Goal: Task Accomplishment & Management: Use online tool/utility

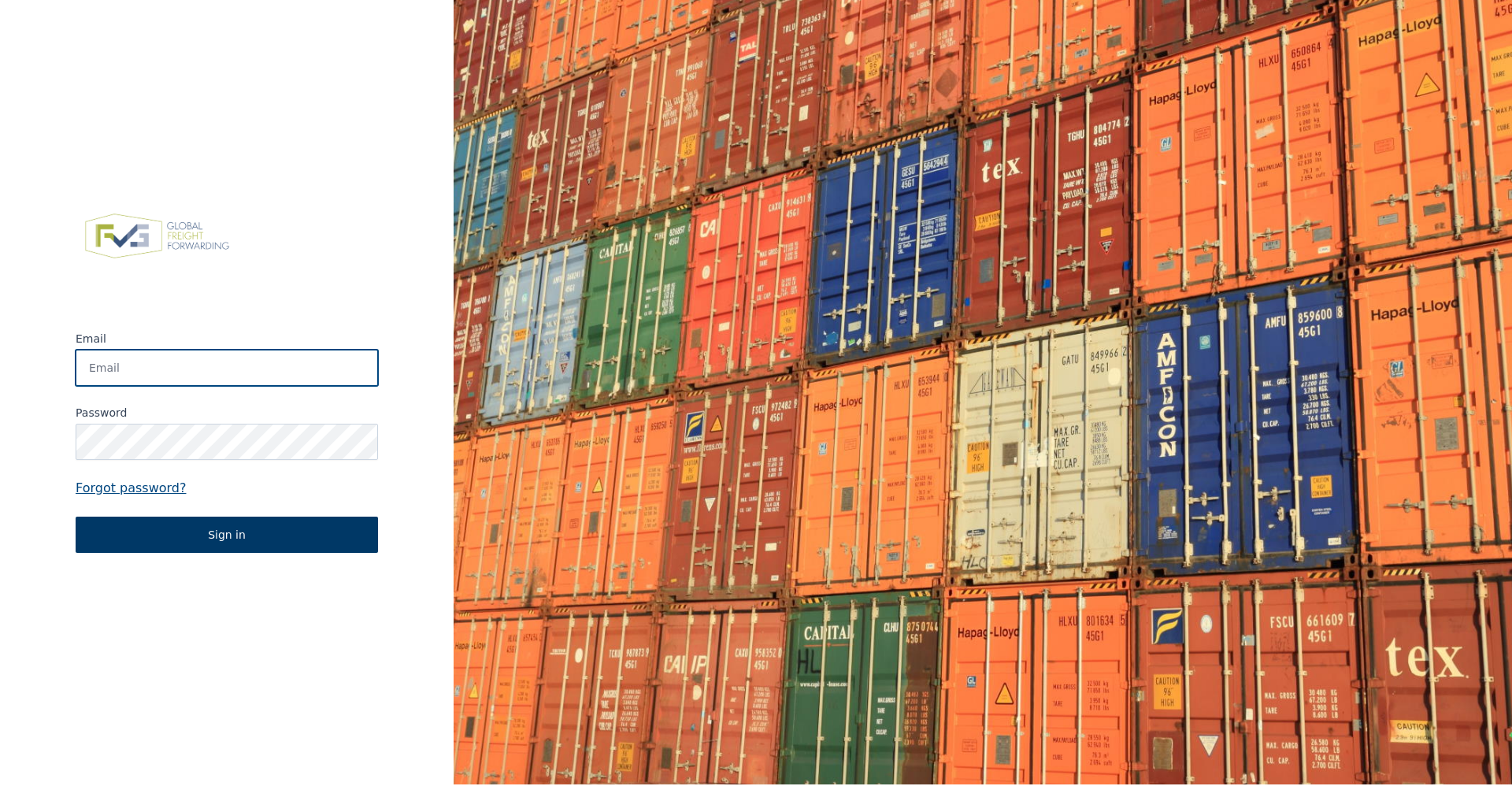
type input "isabelle.anraed@allinox.be"
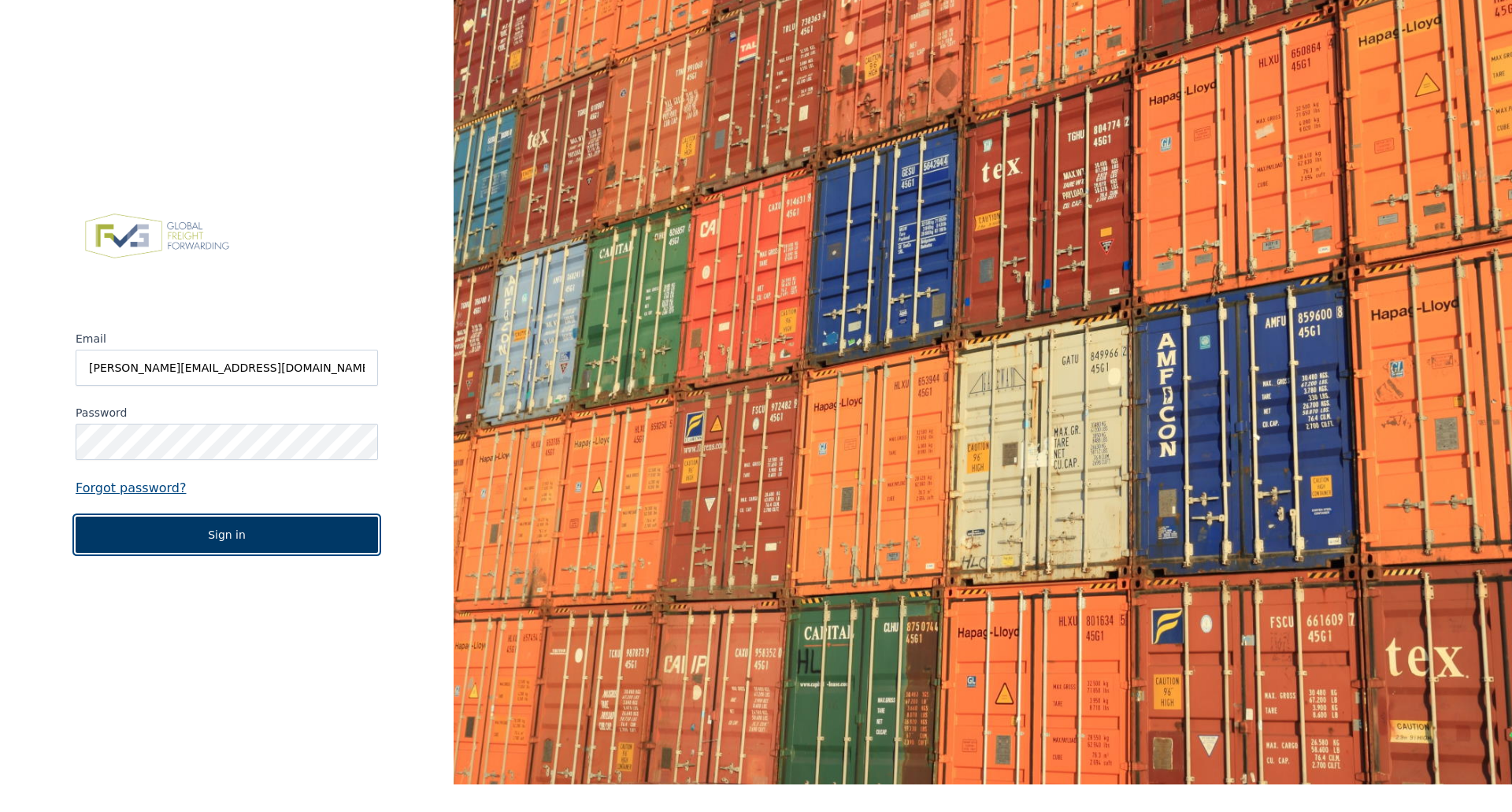
click at [184, 528] on button "Sign in" at bounding box center [226, 534] width 302 height 36
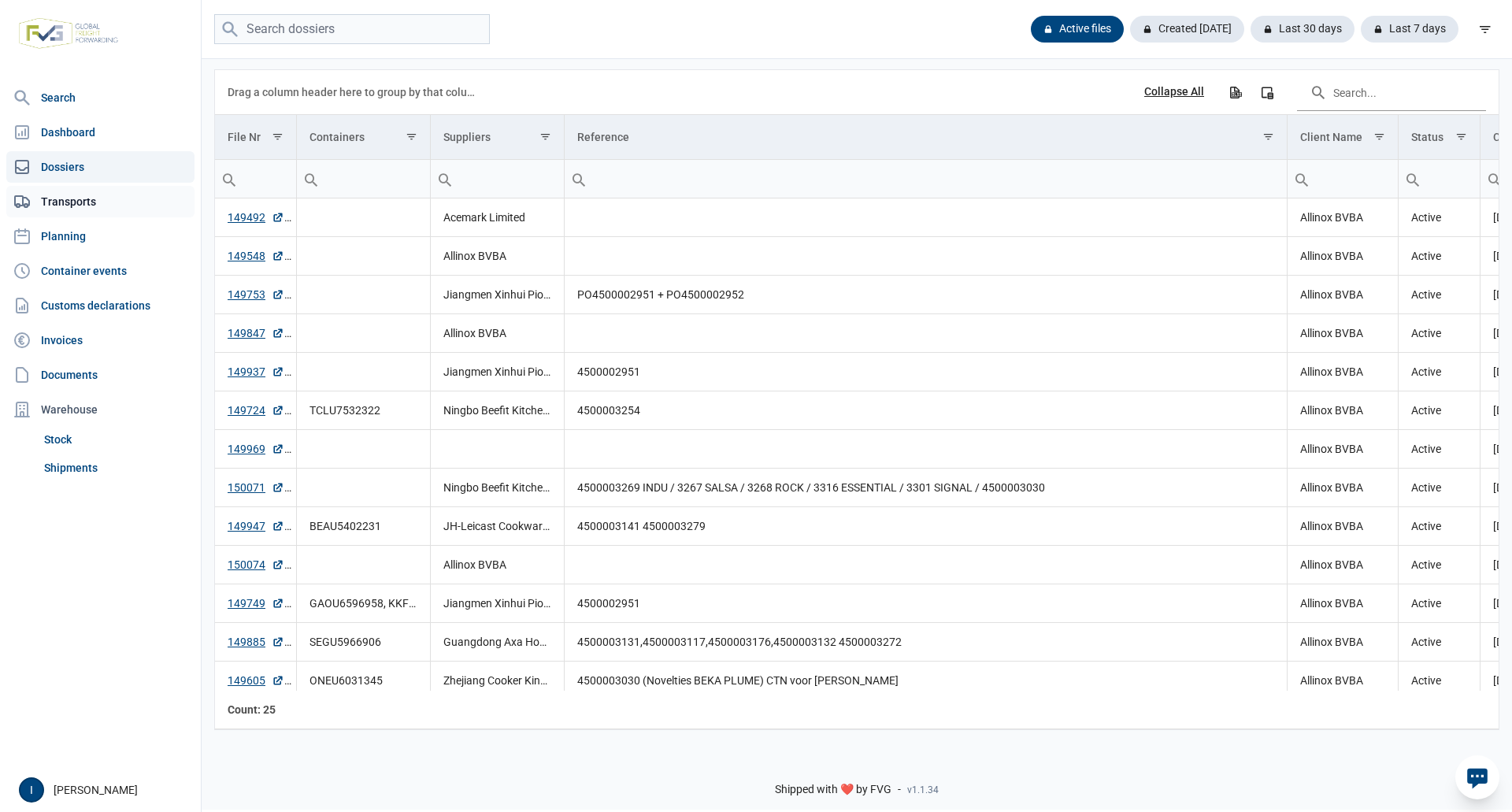
click at [70, 199] on link "Transports" at bounding box center [100, 201] width 188 height 32
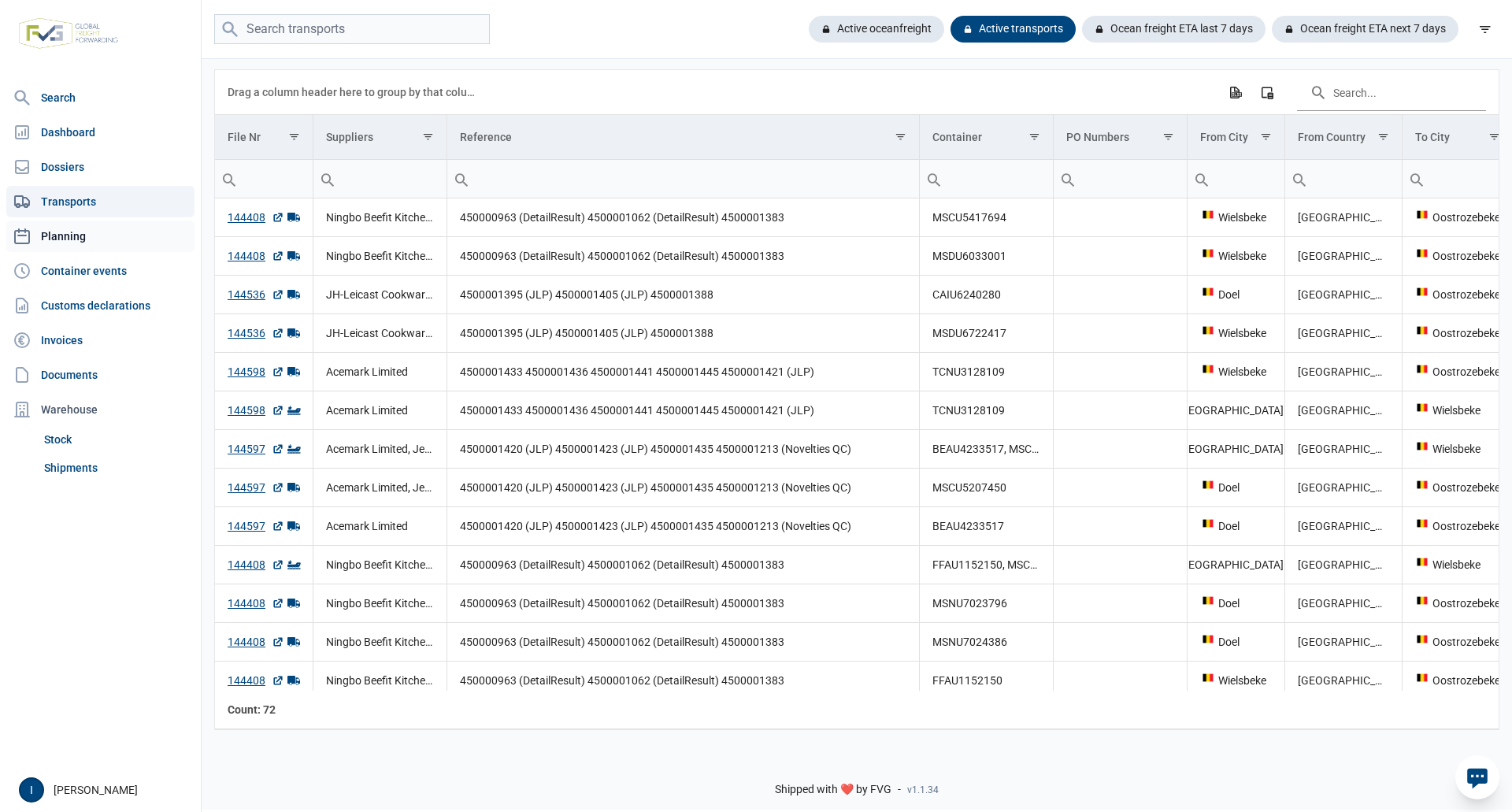
click at [76, 236] on link "Planning" at bounding box center [100, 236] width 188 height 32
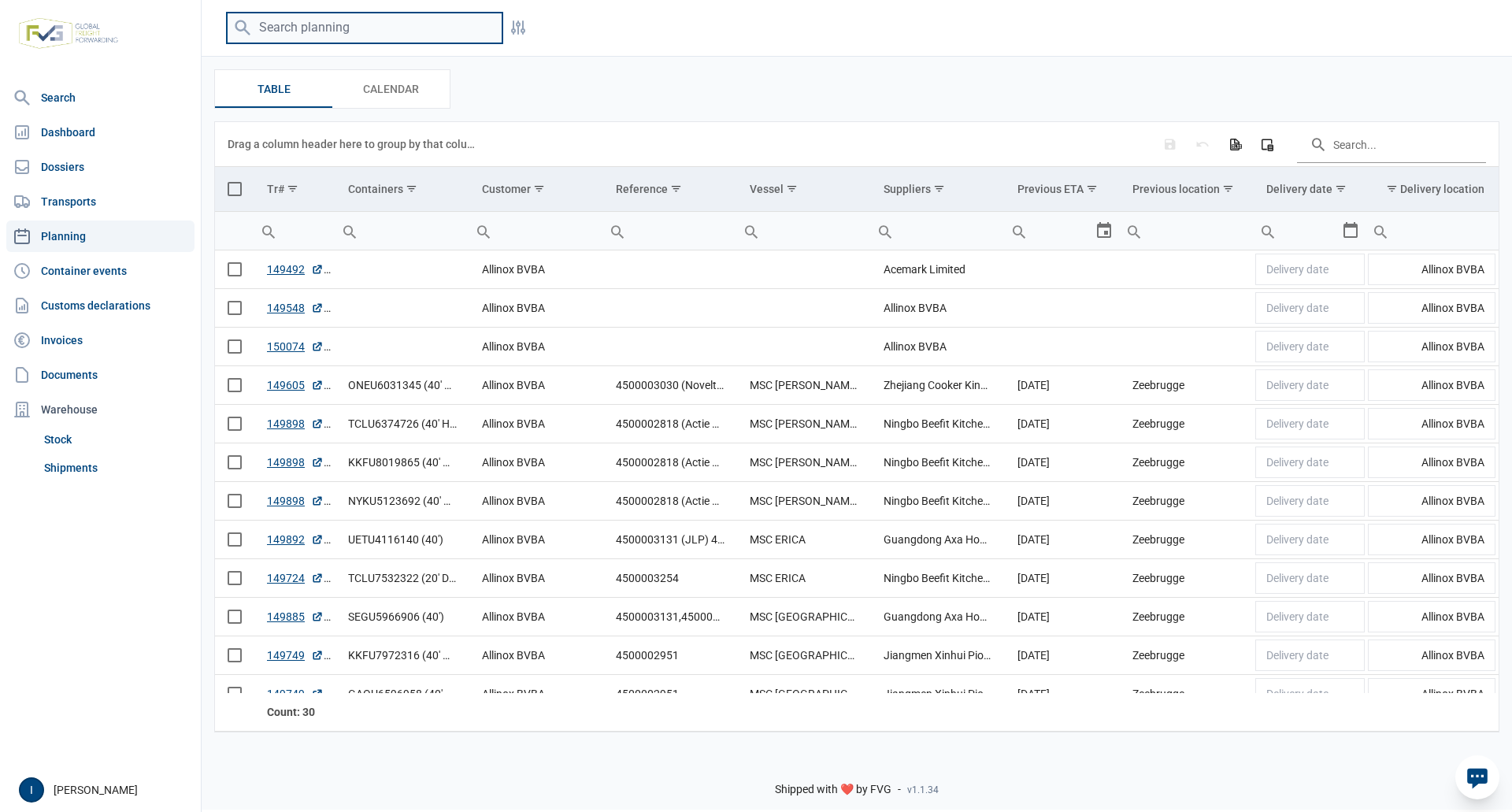
click at [335, 31] on input "search" at bounding box center [365, 28] width 275 height 31
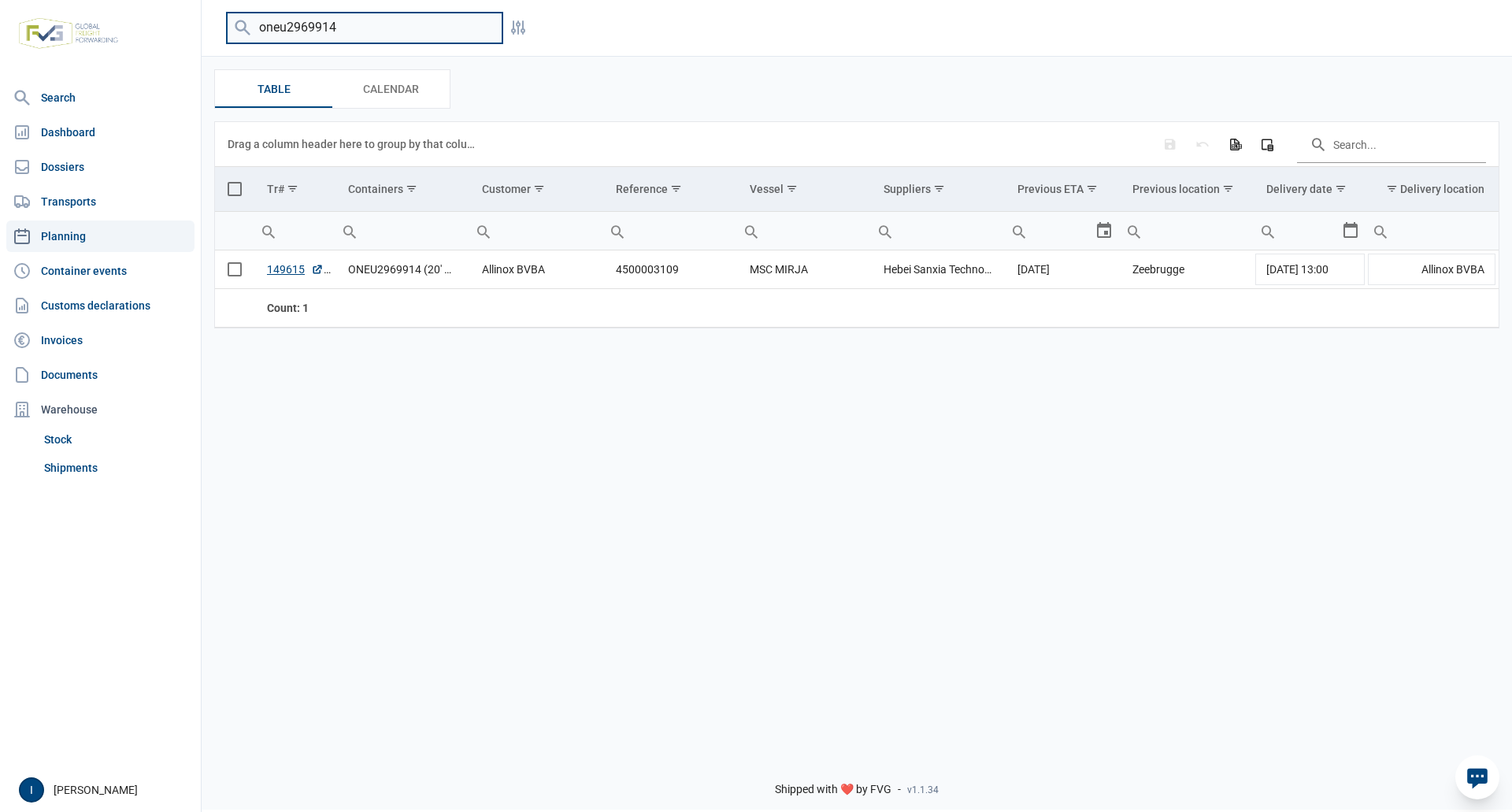
drag, startPoint x: 353, startPoint y: 25, endPoint x: 258, endPoint y: 34, distance: 95.4
click at [258, 34] on input "oneu2969914" at bounding box center [365, 28] width 275 height 31
drag, startPoint x: 352, startPoint y: 28, endPoint x: 256, endPoint y: 29, distance: 96.0
click at [256, 29] on input "TLLU6074007" at bounding box center [365, 28] width 275 height 31
drag, startPoint x: 346, startPoint y: 29, endPoint x: 249, endPoint y: 26, distance: 97.0
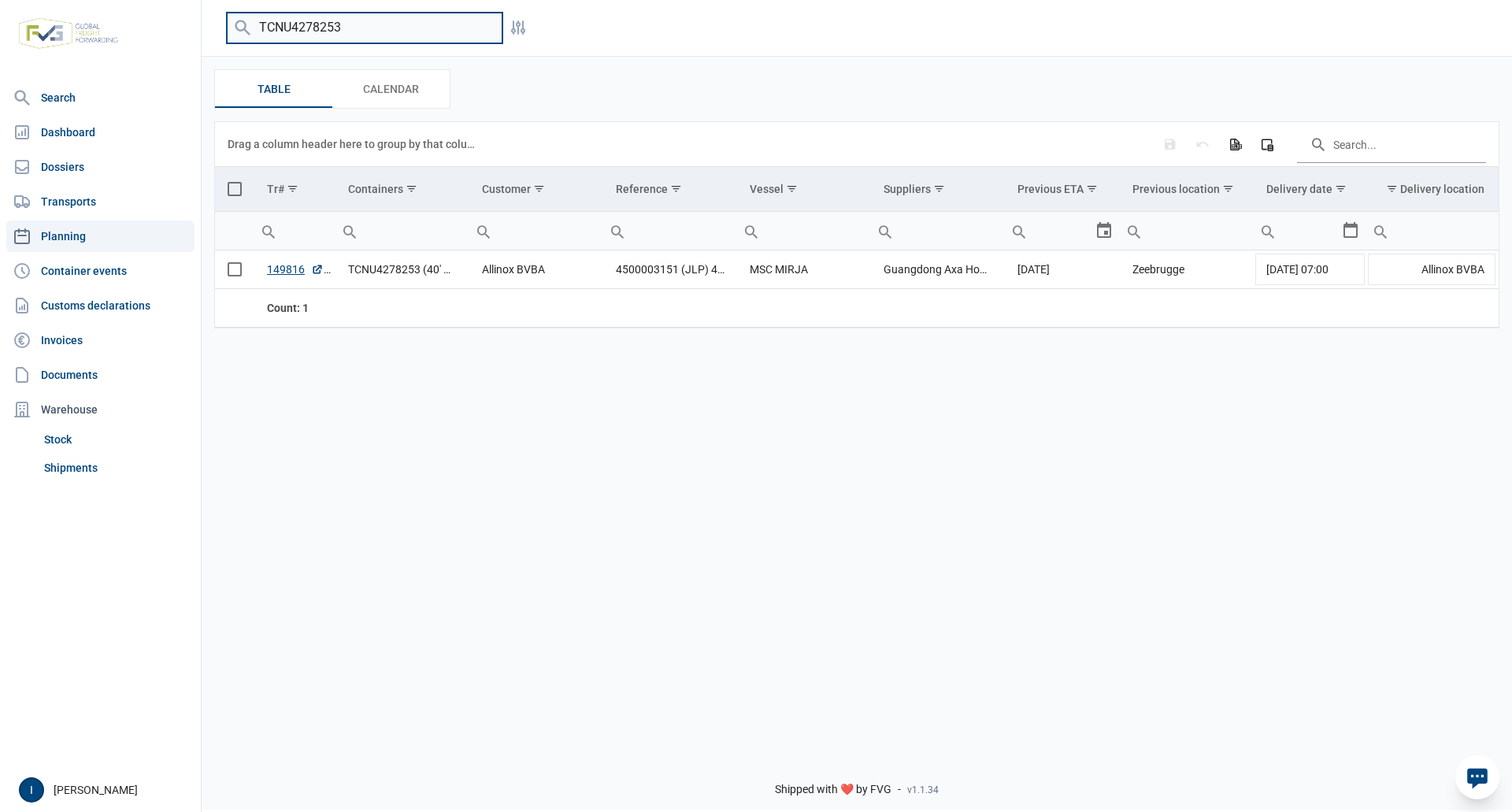
click at [249, 26] on div "TCNU4278253" at bounding box center [365, 28] width 275 height 31
type input "SEGU5981460"
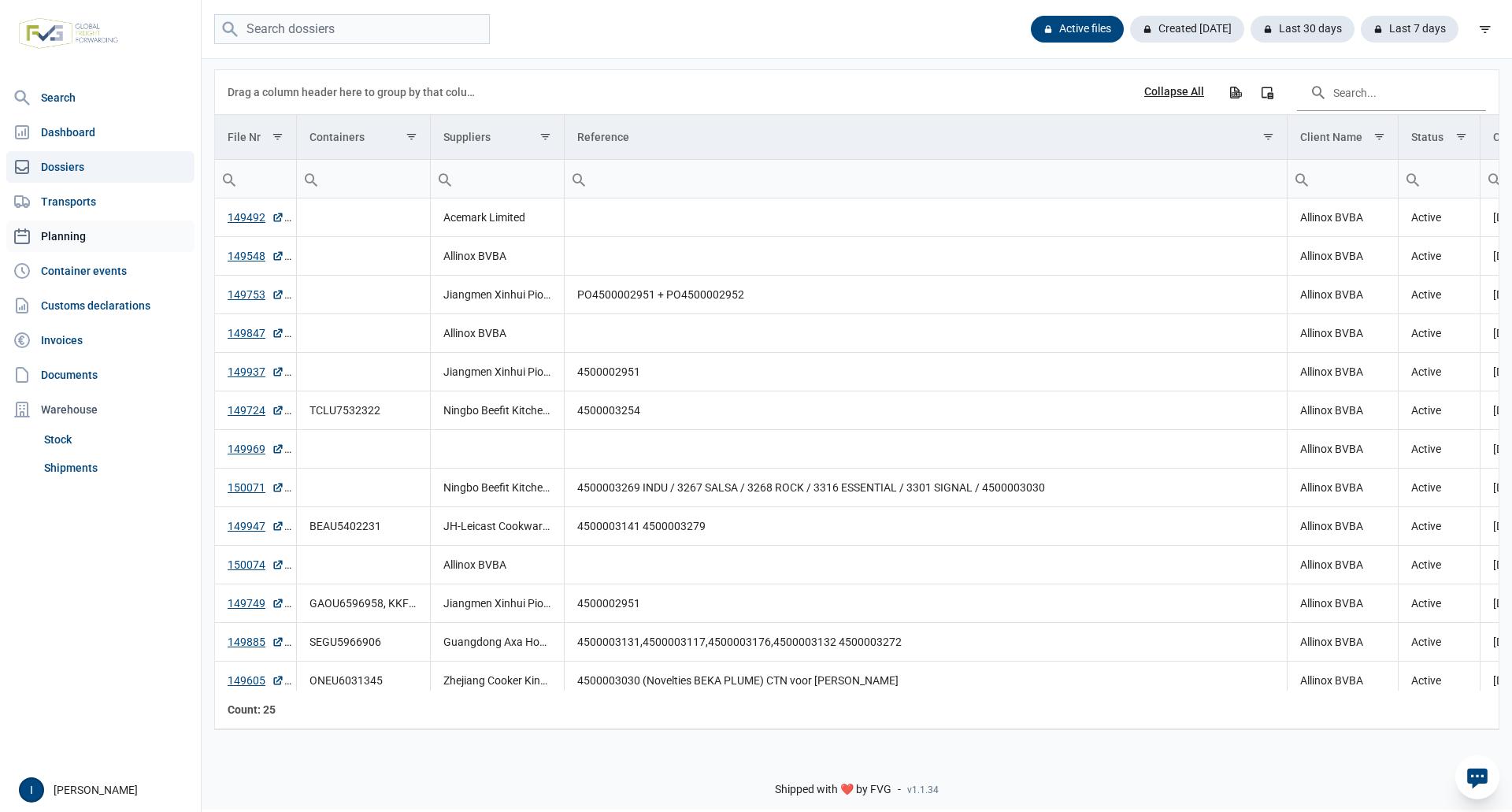
click at [75, 233] on link "Planning" at bounding box center [100, 236] width 188 height 32
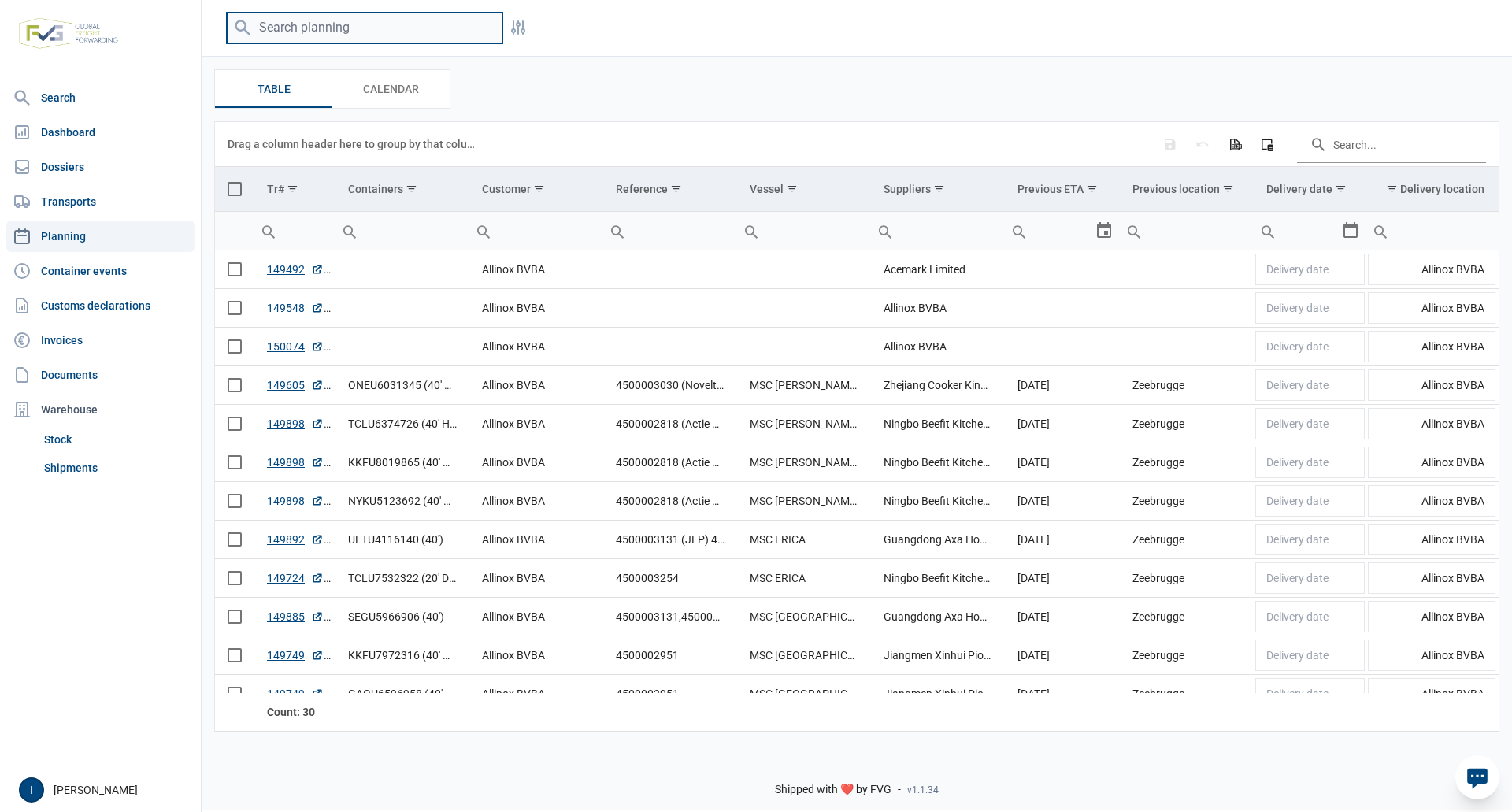
drag, startPoint x: 312, startPoint y: 32, endPoint x: 320, endPoint y: 32, distance: 8.0
click at [312, 32] on input "search" at bounding box center [365, 28] width 275 height 31
type input "o"
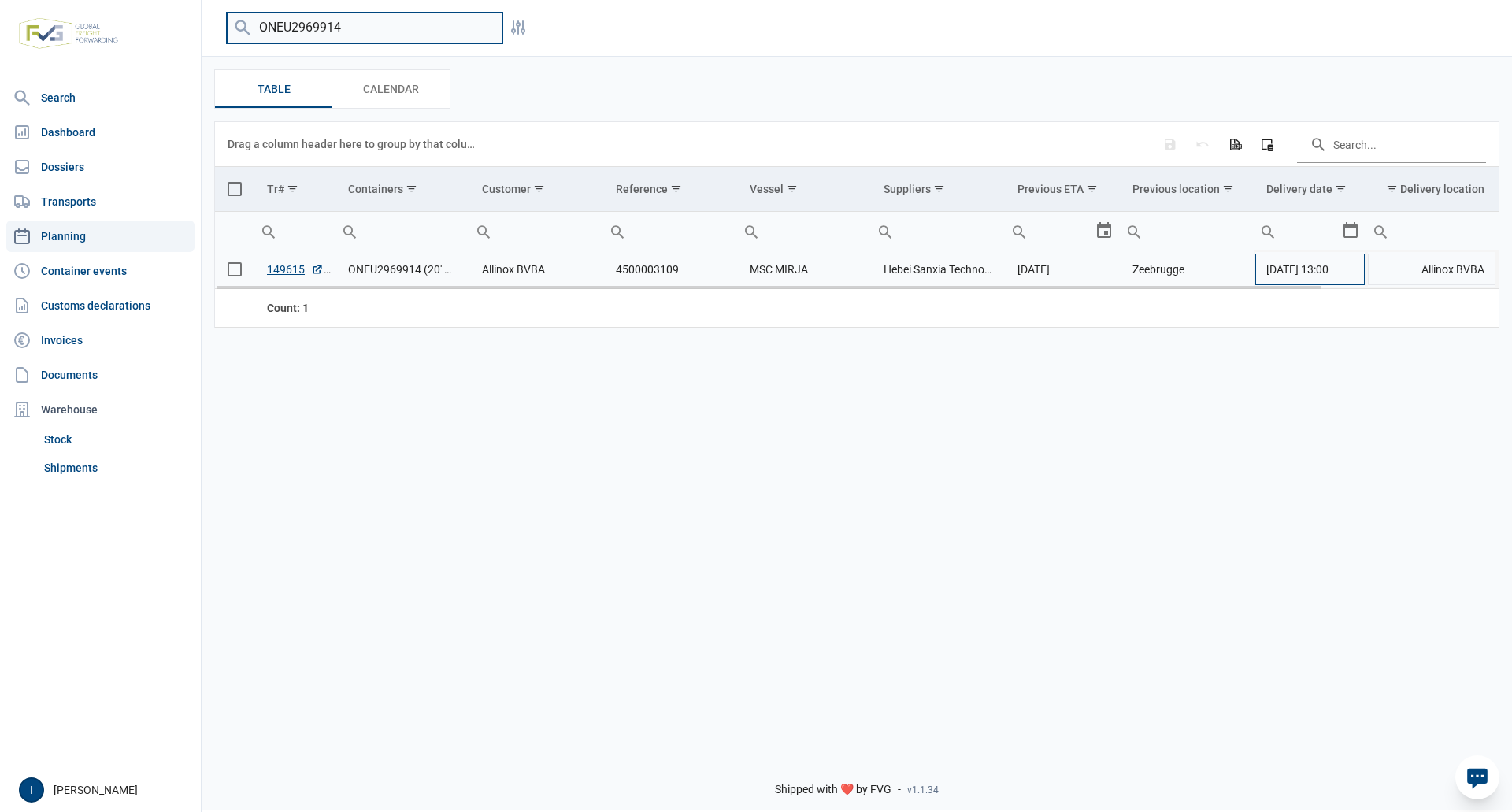
type input "ONEU2969914"
click at [1353, 275] on td "[DATE] 13:00" at bounding box center [1309, 270] width 113 height 39
click at [1353, 273] on div "Select" at bounding box center [1356, 269] width 19 height 38
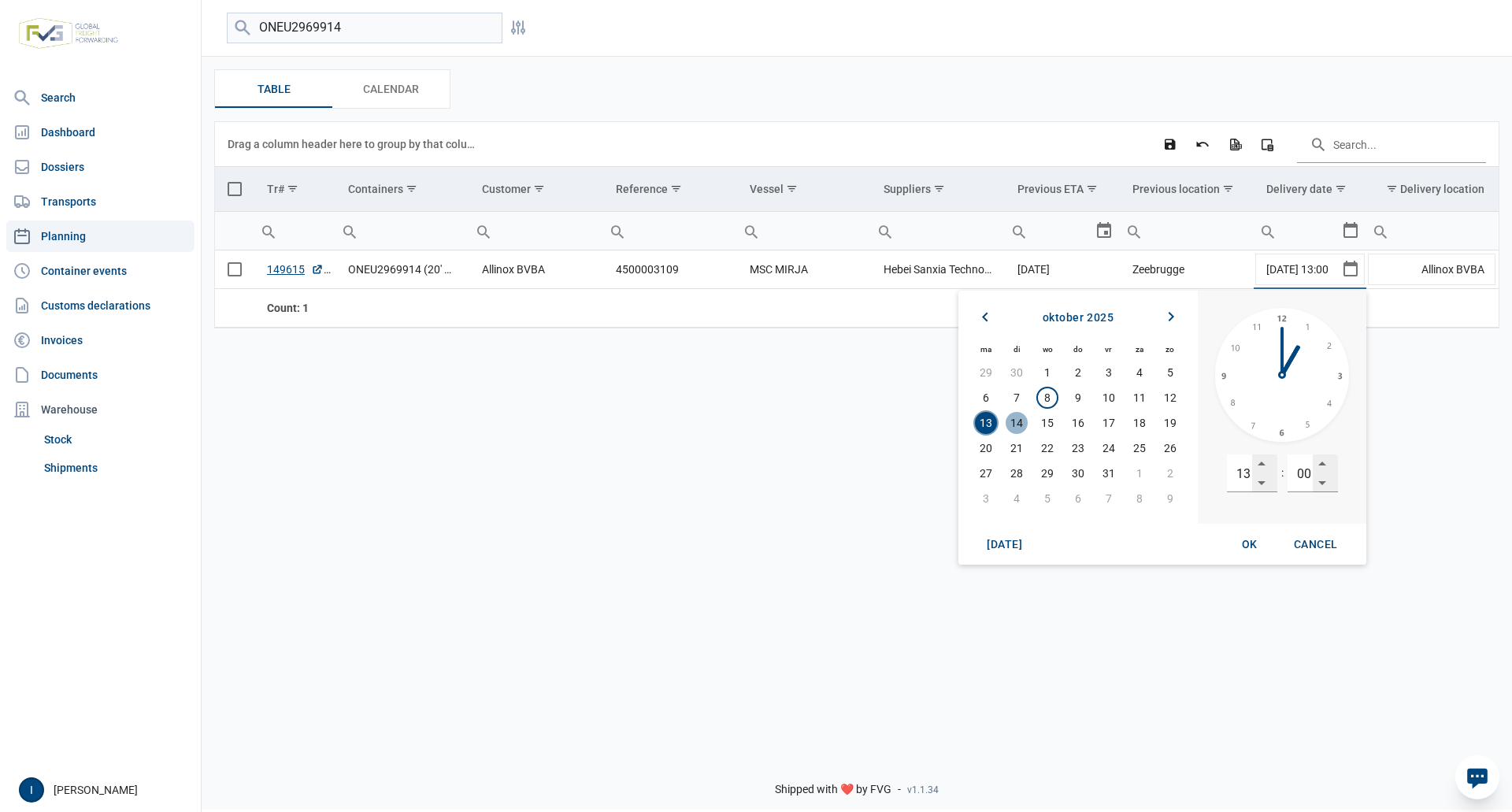
click at [1016, 423] on span "14" at bounding box center [1016, 422] width 22 height 22
drag, startPoint x: 1237, startPoint y: 479, endPoint x: 1261, endPoint y: 479, distance: 24.0
click at [1261, 479] on div "13" at bounding box center [1252, 473] width 50 height 38
type input "07"
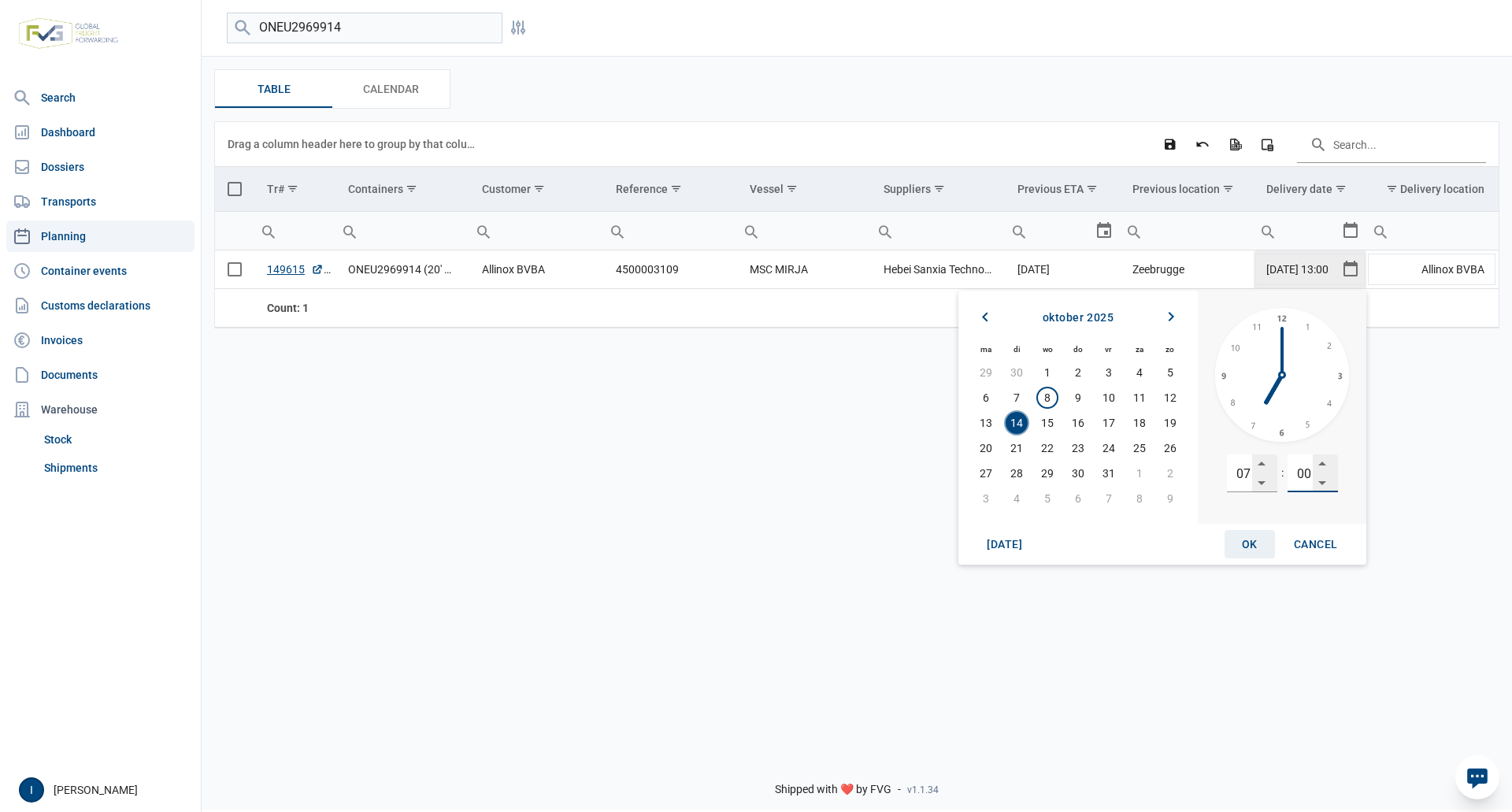
type input "00"
click at [1246, 541] on span "OK" at bounding box center [1249, 545] width 15 height 13
type input "[DATE] 07:00"
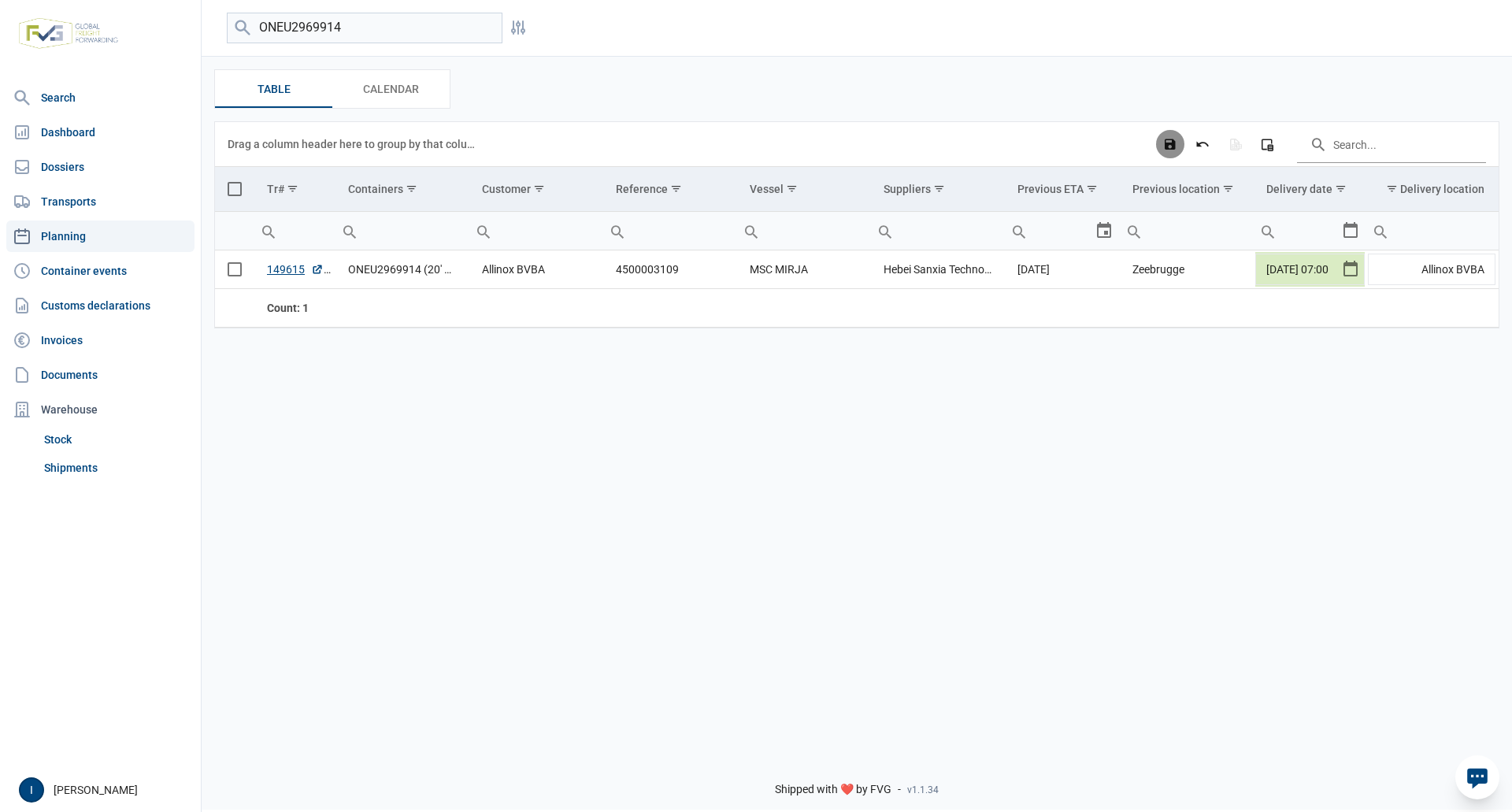
click at [1175, 147] on icon "Save changes" at bounding box center [1169, 143] width 14 height 14
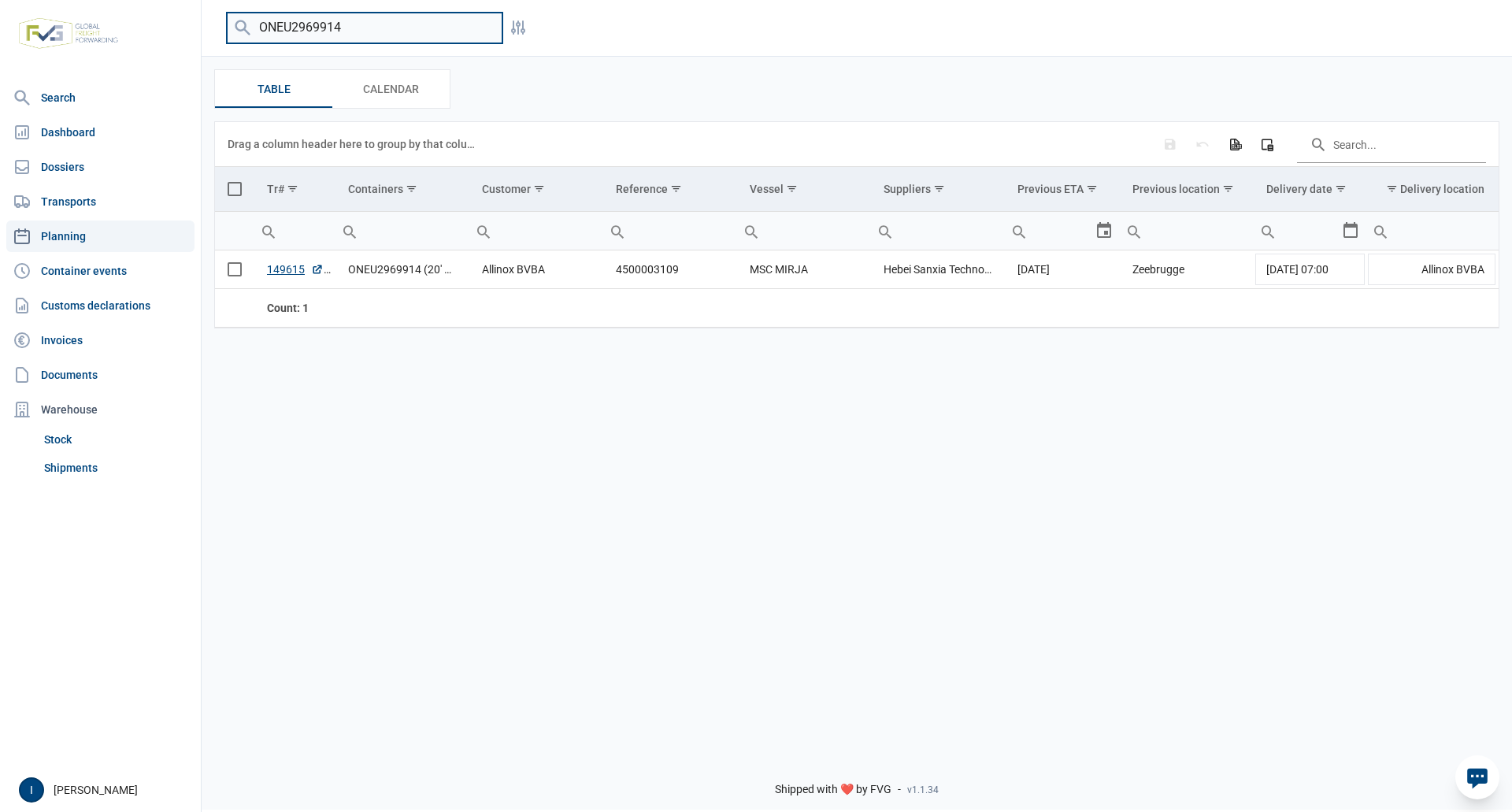
drag, startPoint x: 347, startPoint y: 29, endPoint x: 253, endPoint y: 25, distance: 94.1
click at [253, 25] on input "ONEU2969914" at bounding box center [365, 28] width 275 height 31
type input "TLLU6074007"
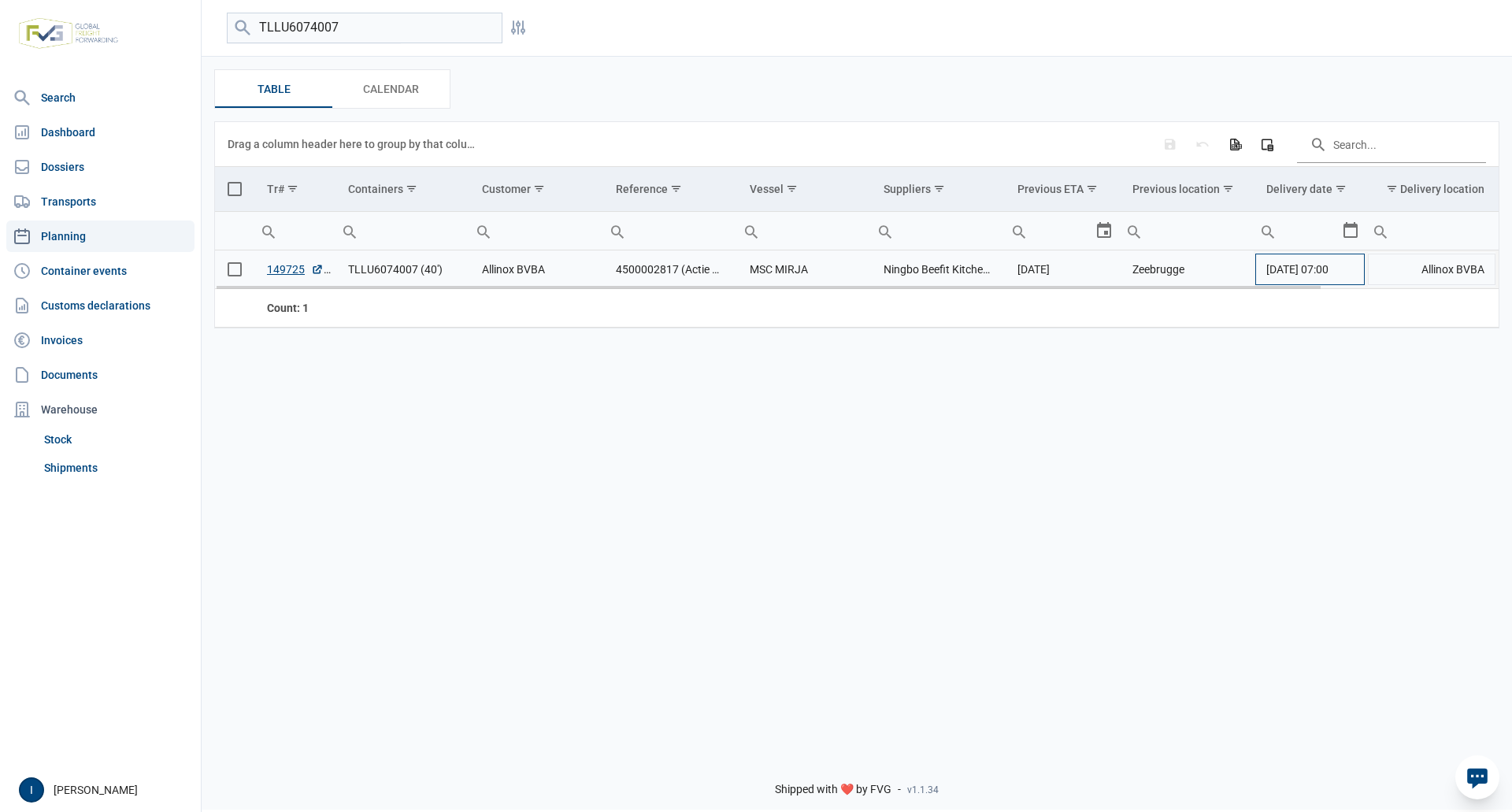
click at [1352, 272] on td "[DATE] 07:00" at bounding box center [1309, 270] width 113 height 39
click at [1352, 272] on div "Select" at bounding box center [1356, 269] width 19 height 38
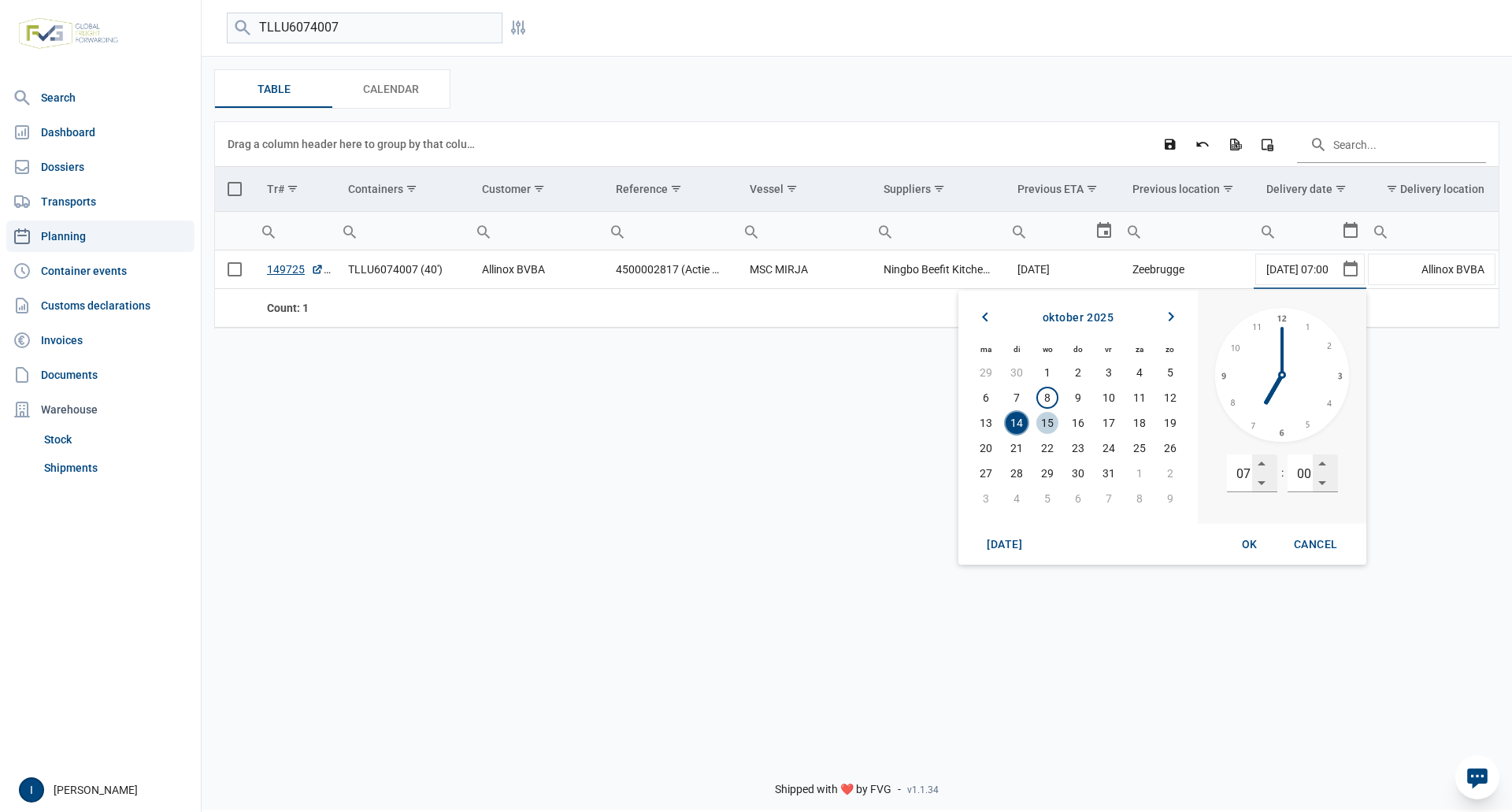
click at [1050, 422] on span "15" at bounding box center [1047, 422] width 22 height 22
click at [1241, 538] on span "OK" at bounding box center [1249, 545] width 15 height 13
type input "[DATE] 07:00"
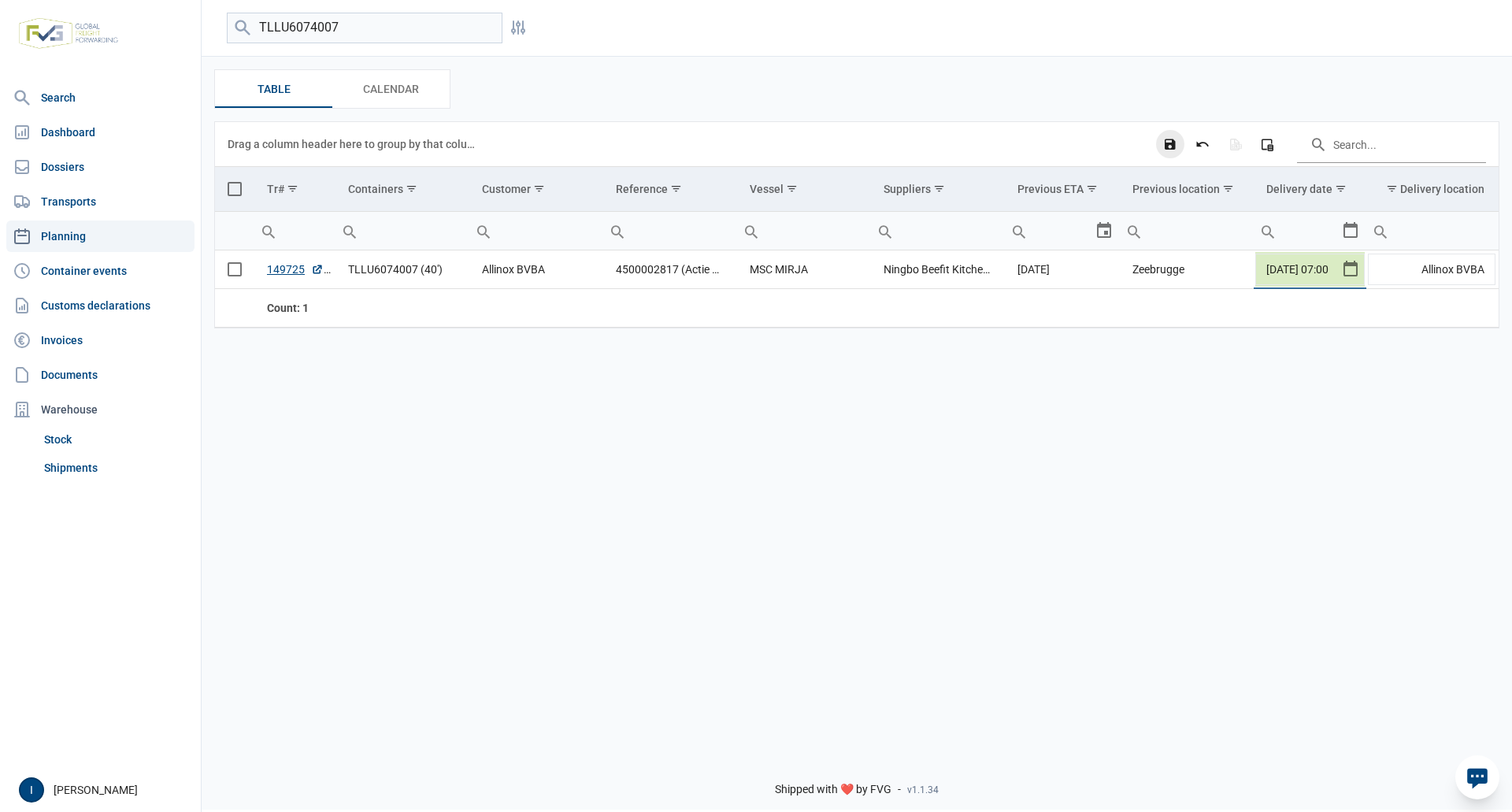
click at [1168, 147] on icon "Save changes" at bounding box center [1169, 143] width 14 height 14
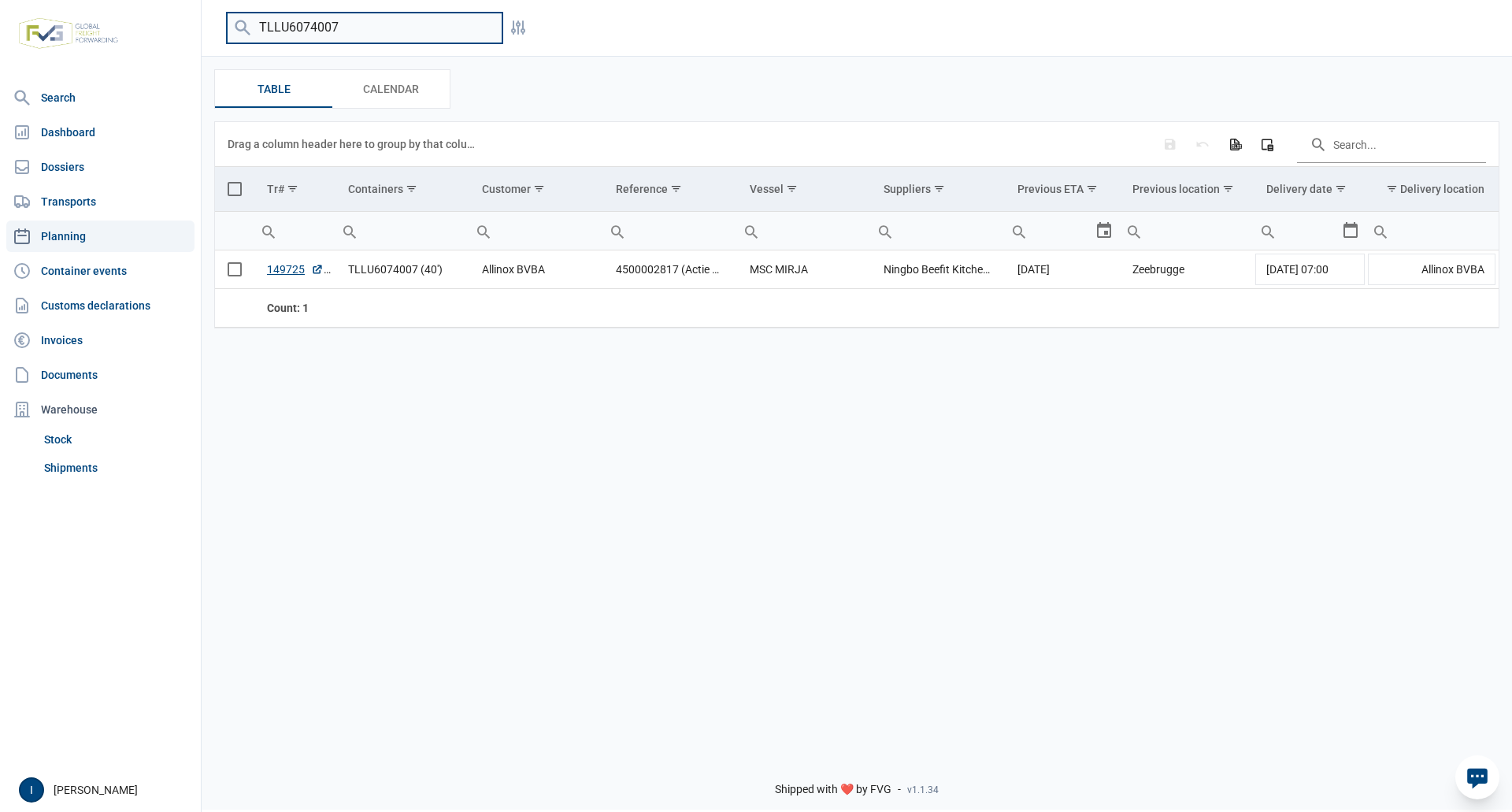
drag, startPoint x: 355, startPoint y: 34, endPoint x: 258, endPoint y: 28, distance: 97.2
click at [258, 28] on input "TLLU6074007" at bounding box center [365, 28] width 275 height 31
type input "TCNU4278253"
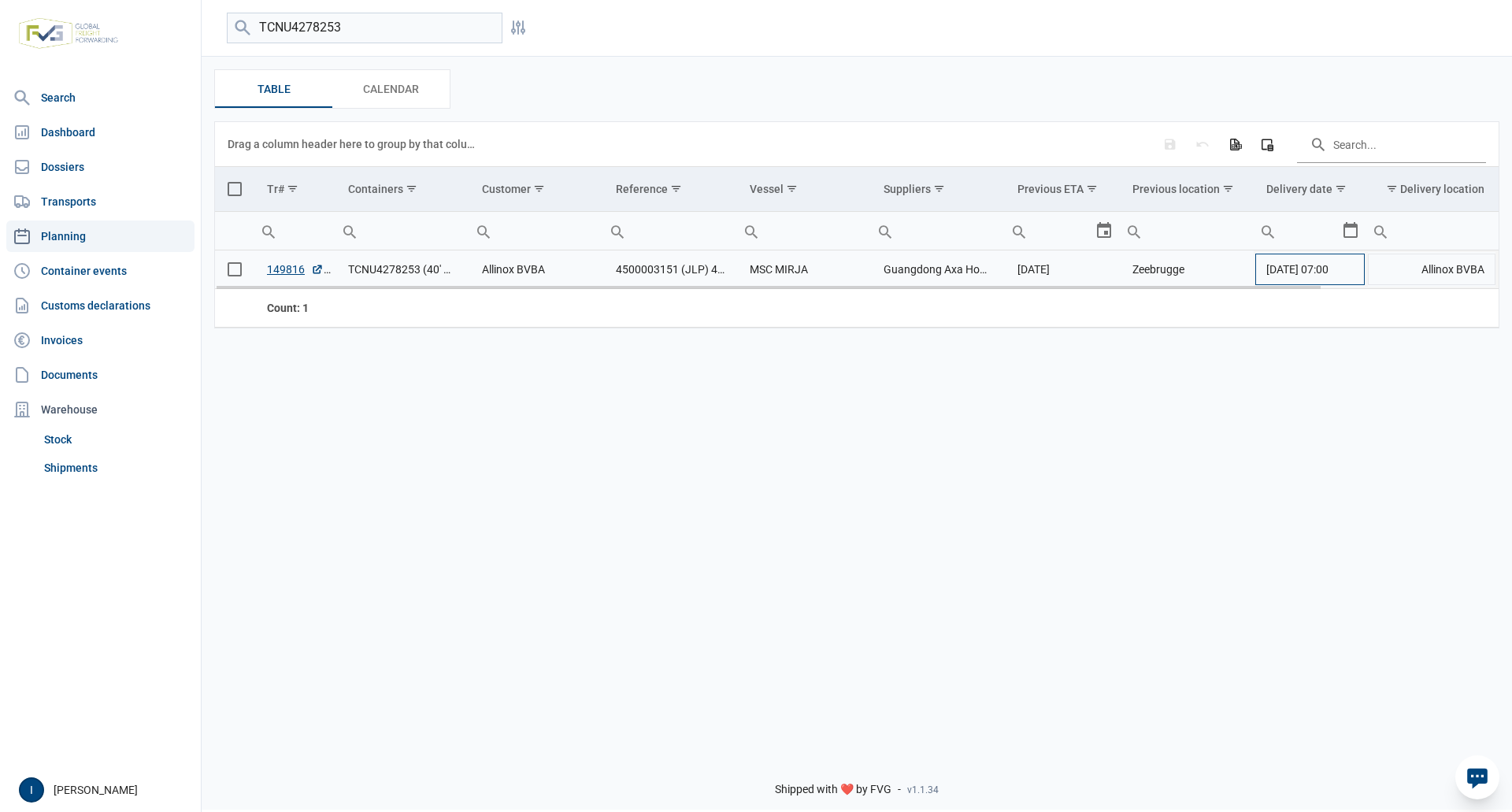
click at [1356, 271] on td "[DATE] 07:00" at bounding box center [1309, 270] width 113 height 39
click at [1356, 271] on div "Select" at bounding box center [1356, 269] width 19 height 38
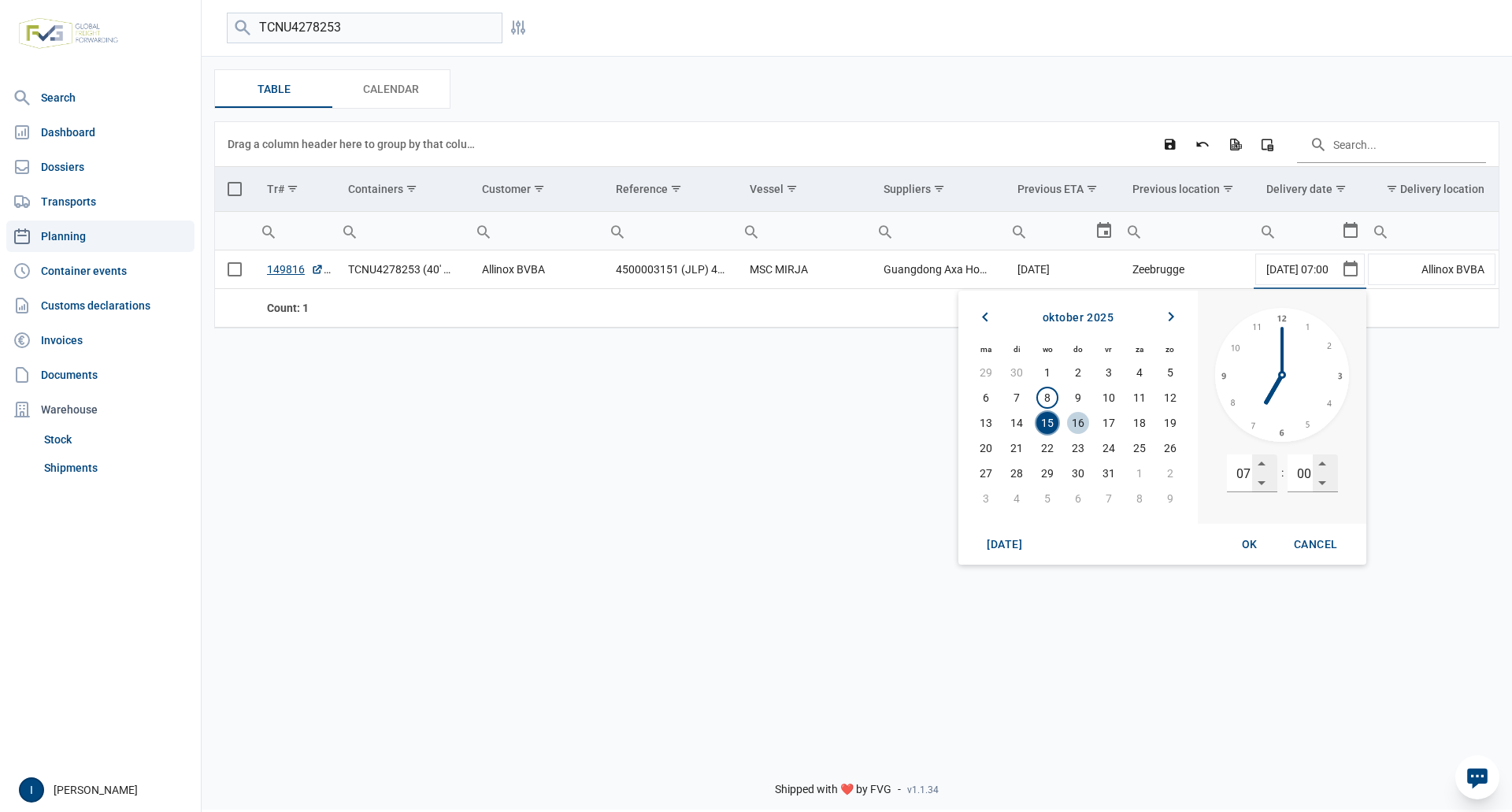
click at [1081, 422] on span "16" at bounding box center [1078, 422] width 22 height 22
click at [1245, 545] on span "OK" at bounding box center [1249, 545] width 15 height 13
type input "[DATE] 07:00"
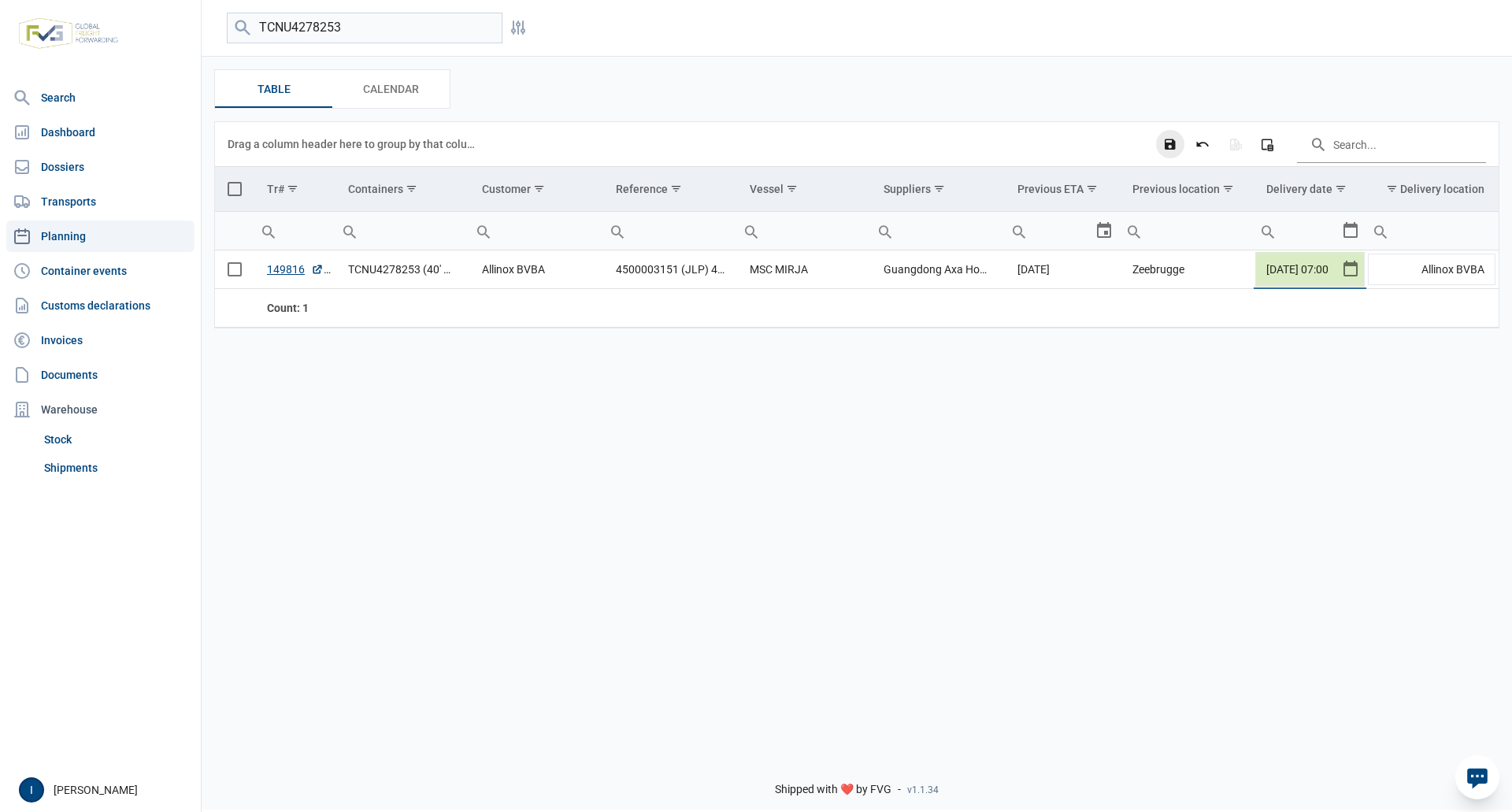
click at [1171, 147] on icon "Save changes" at bounding box center [1169, 143] width 14 height 14
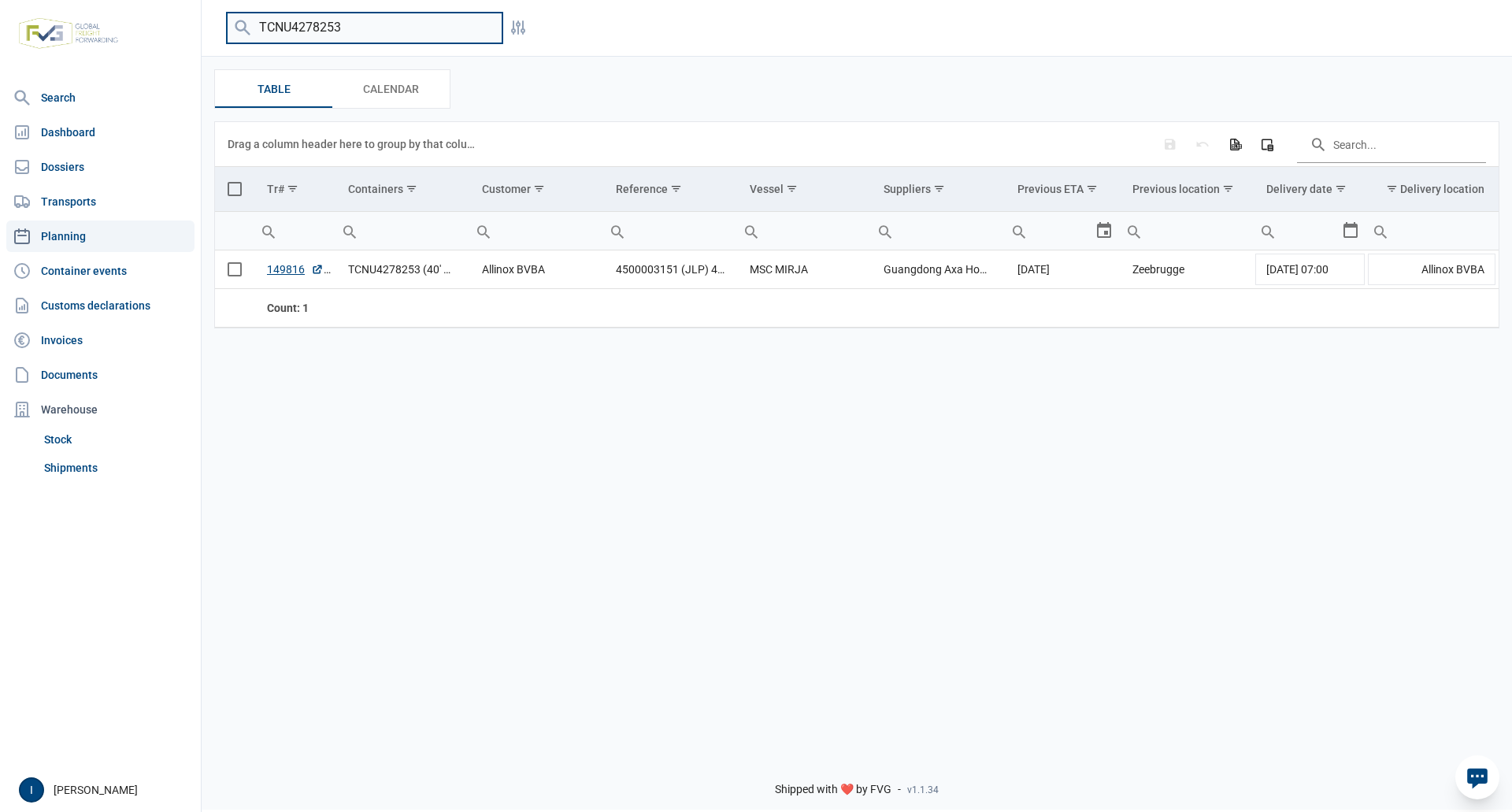
drag, startPoint x: 363, startPoint y: 24, endPoint x: 241, endPoint y: 18, distance: 122.1
click at [241, 18] on div "TCNU4278253" at bounding box center [365, 28] width 275 height 31
type input "SEGU5981460"
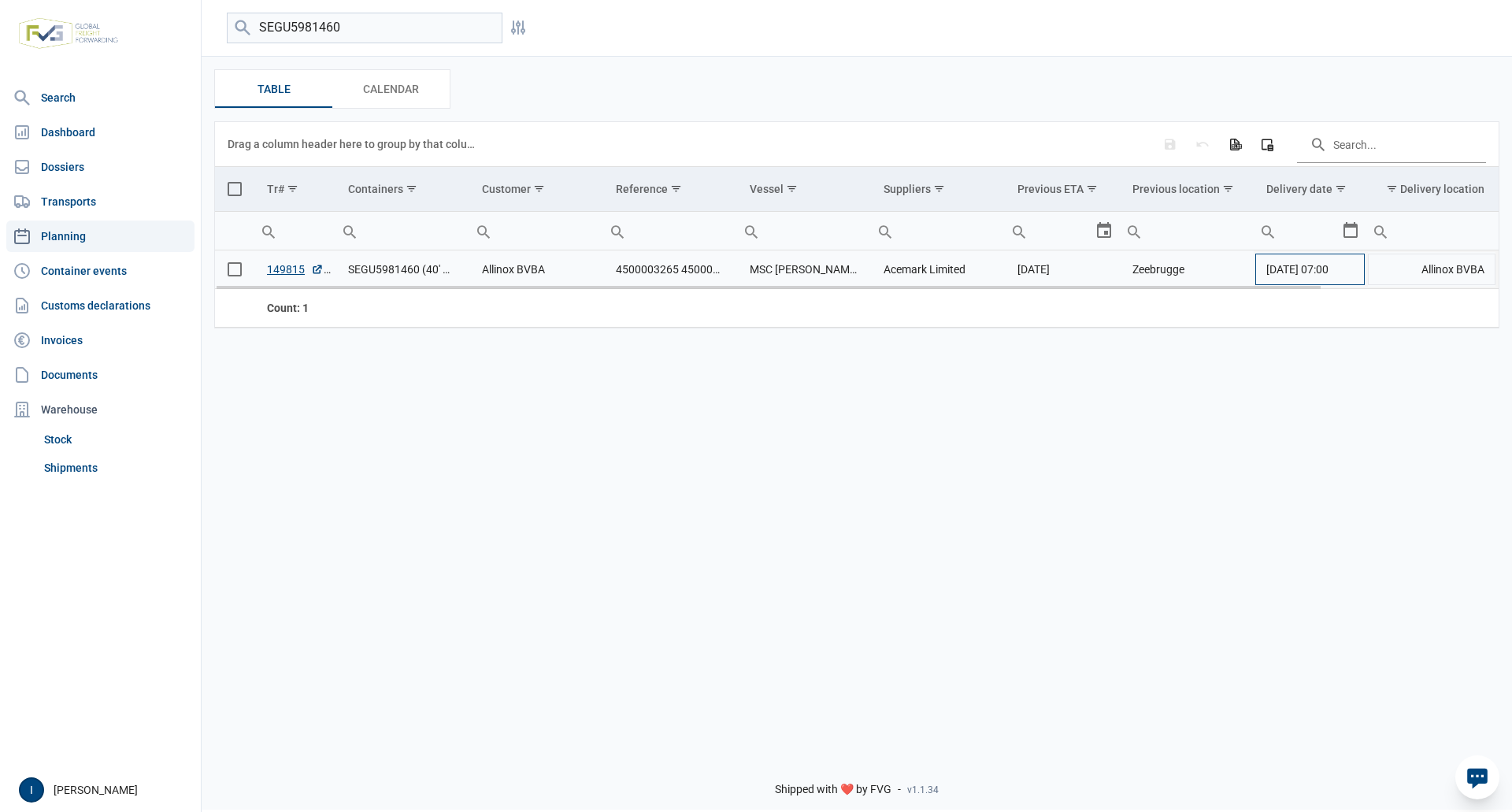
click at [1328, 271] on span "[DATE] 07:00" at bounding box center [1296, 270] width 62 height 13
click at [1355, 271] on div "Select" at bounding box center [1356, 269] width 19 height 38
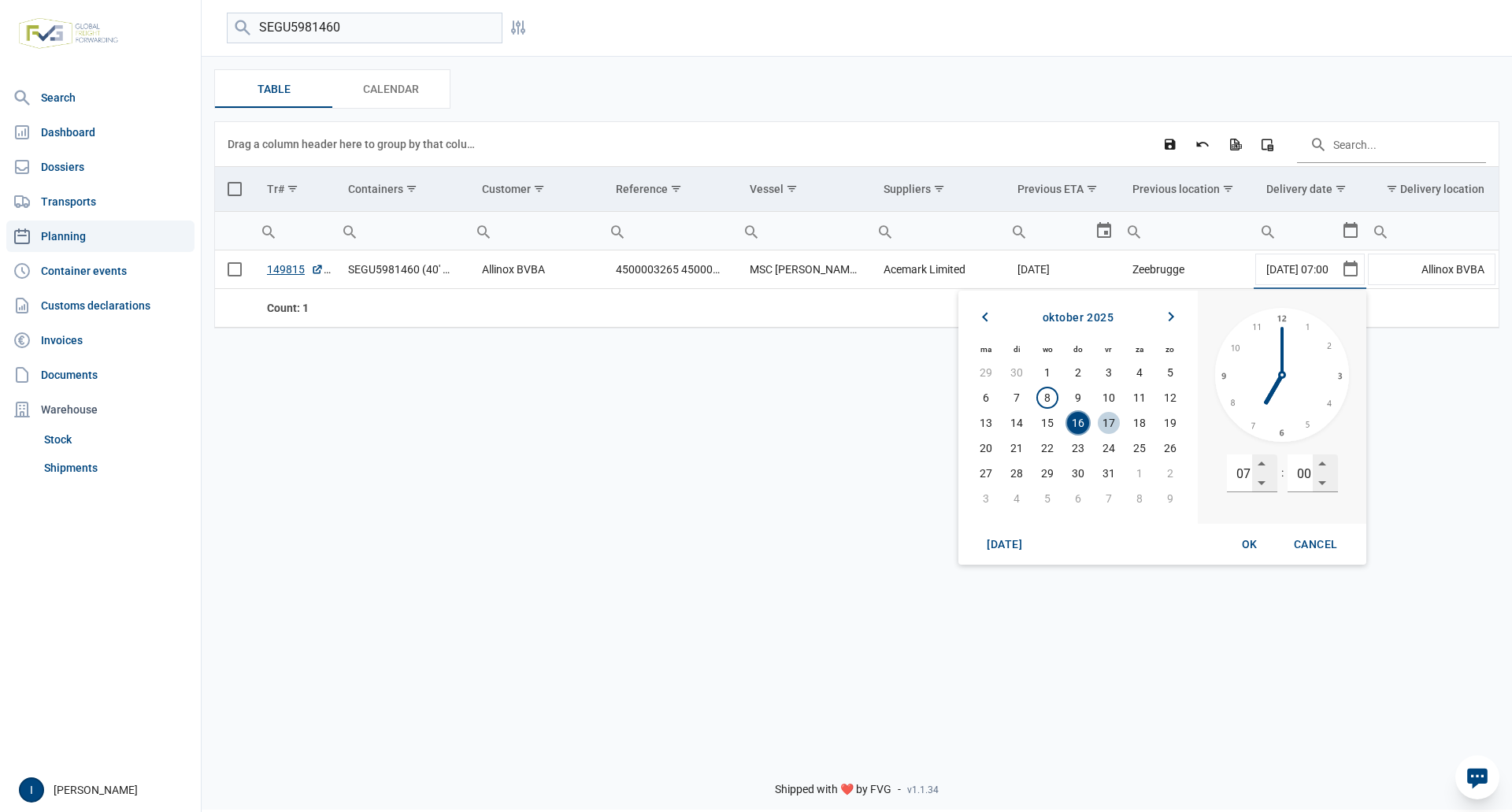
click at [1105, 417] on span "17" at bounding box center [1108, 422] width 22 height 22
click at [1250, 542] on span "OK" at bounding box center [1249, 545] width 15 height 13
type input "[DATE] 07:00"
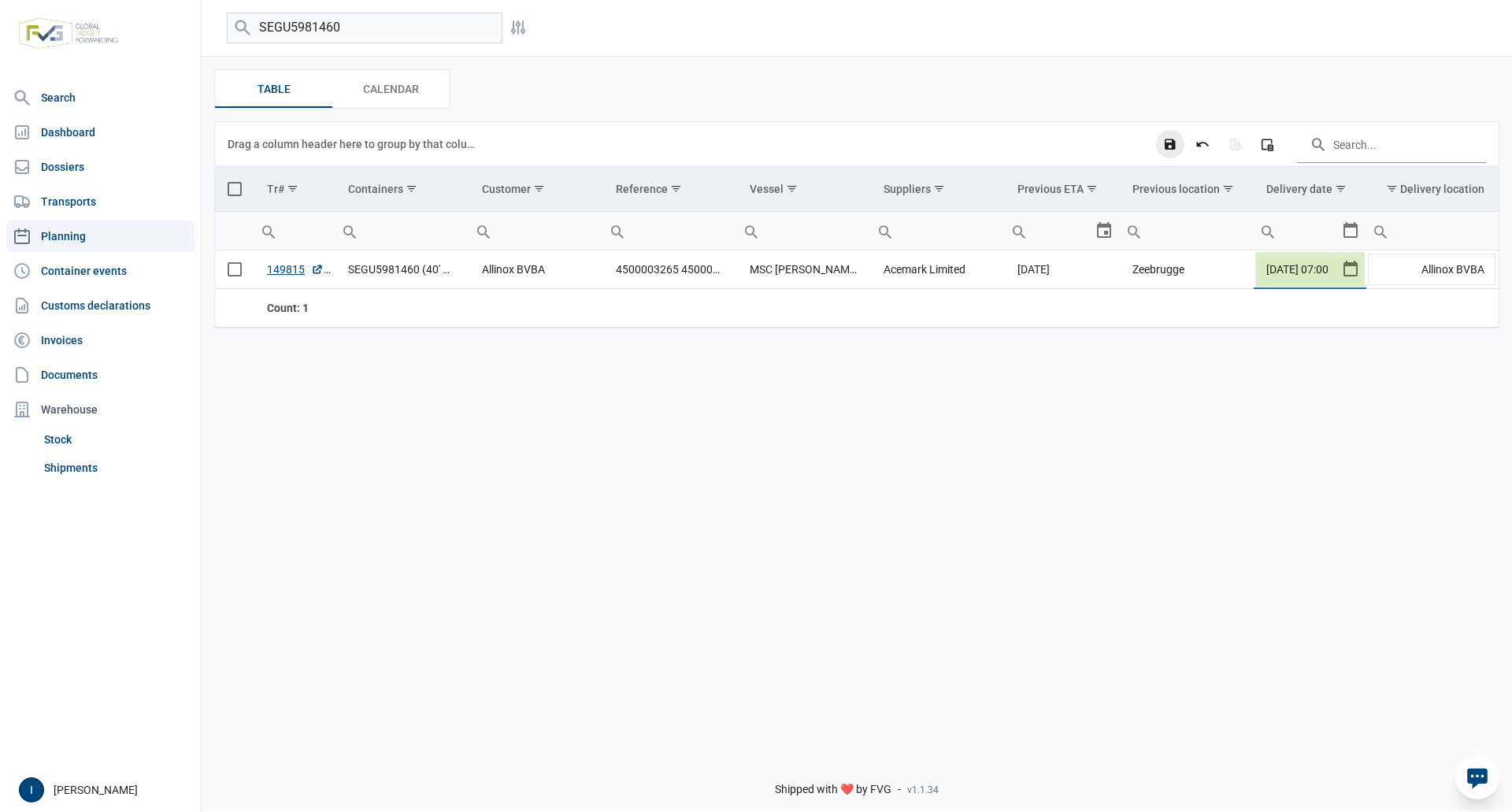
click at [1169, 145] on icon "Save changes" at bounding box center [1169, 143] width 14 height 14
